Goal: Task Accomplishment & Management: Manage account settings

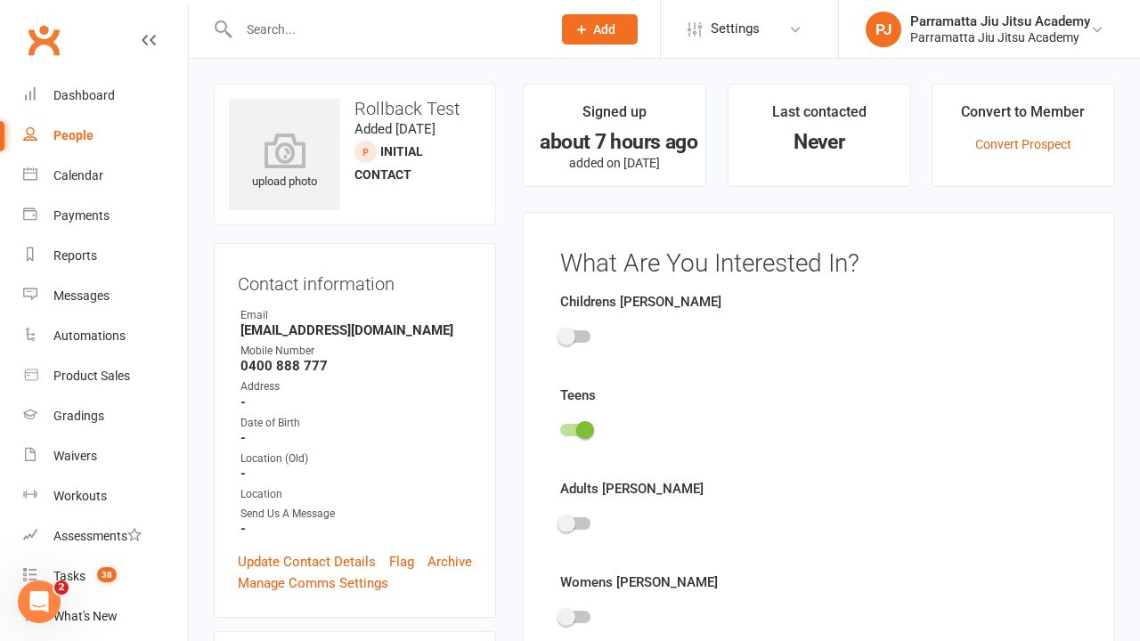
scroll to position [123, 0]
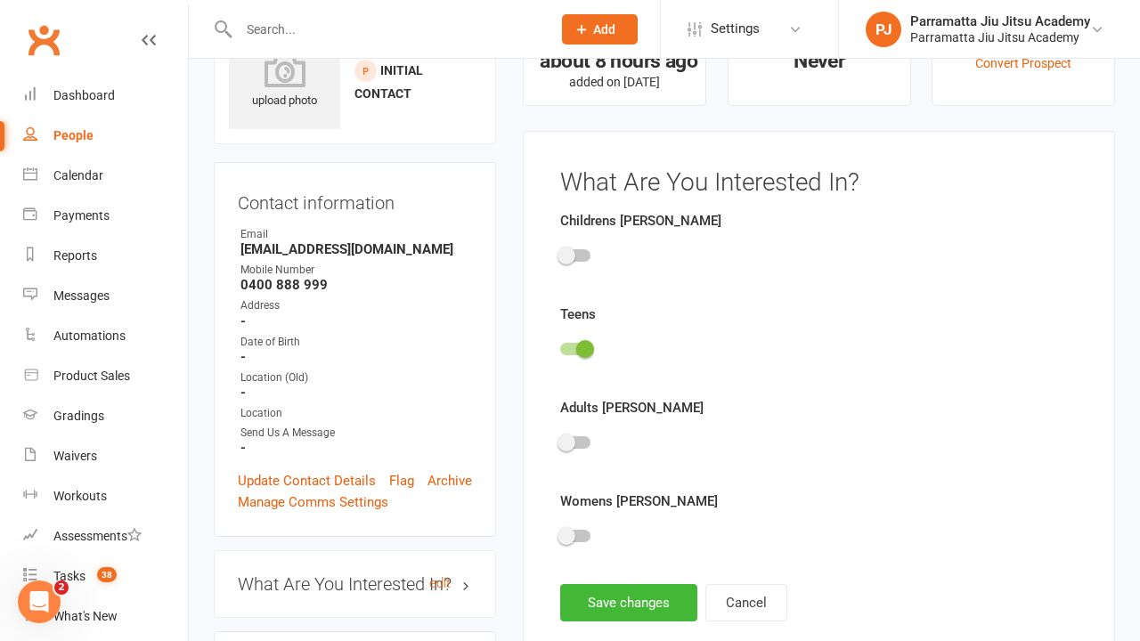
scroll to position [123, 0]
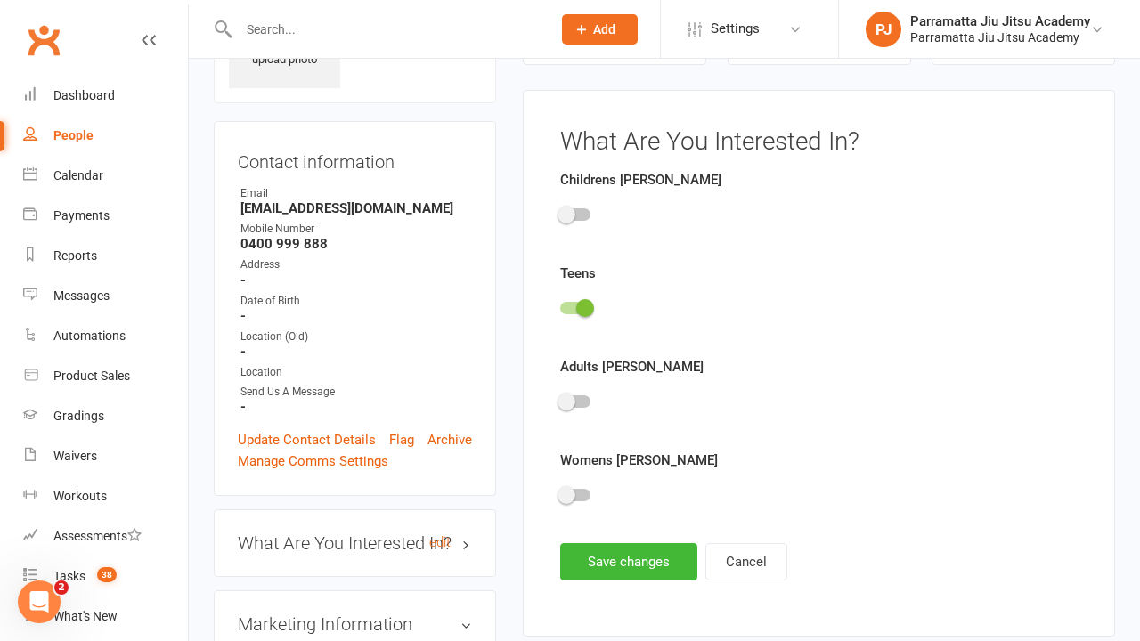
scroll to position [123, 0]
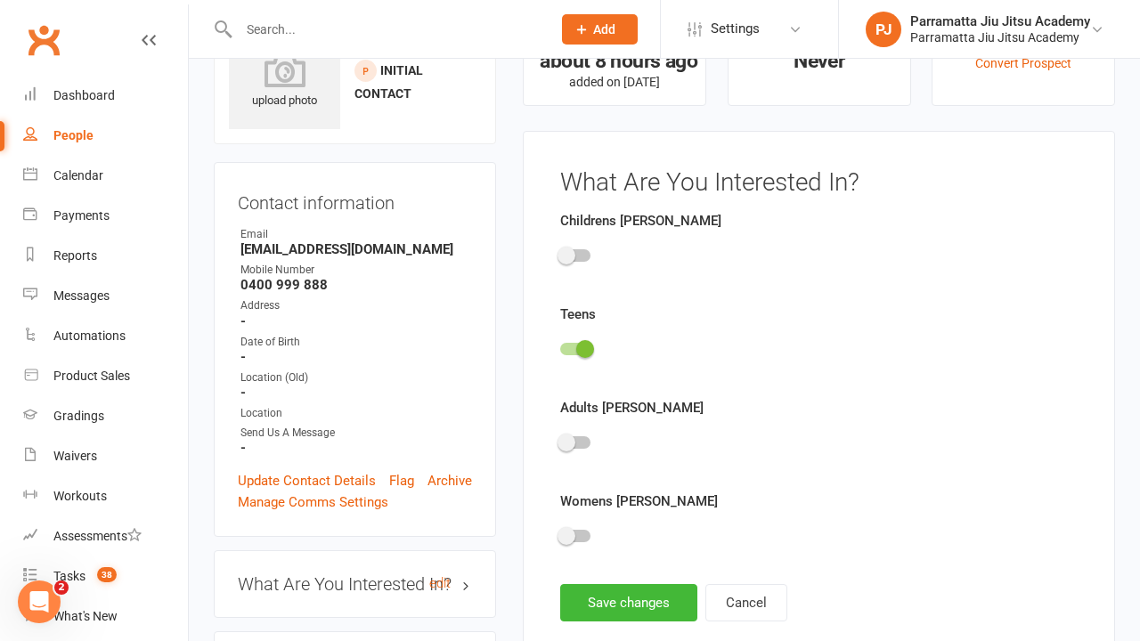
scroll to position [123, 0]
